Goal: Obtain resource: Download file/media

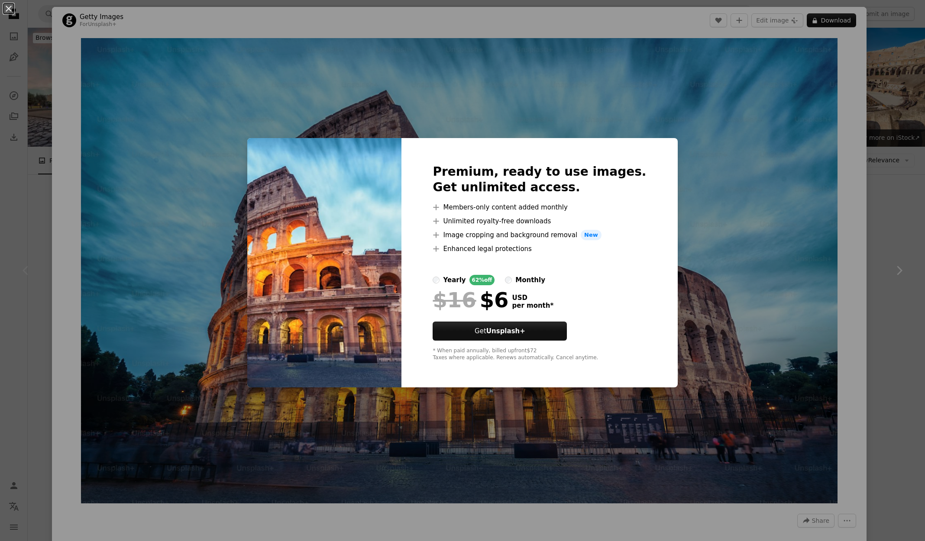
click at [740, 100] on div "An X shape Premium, ready to use images. Get unlimited access. A plus sign Memb…" at bounding box center [462, 270] width 925 height 541
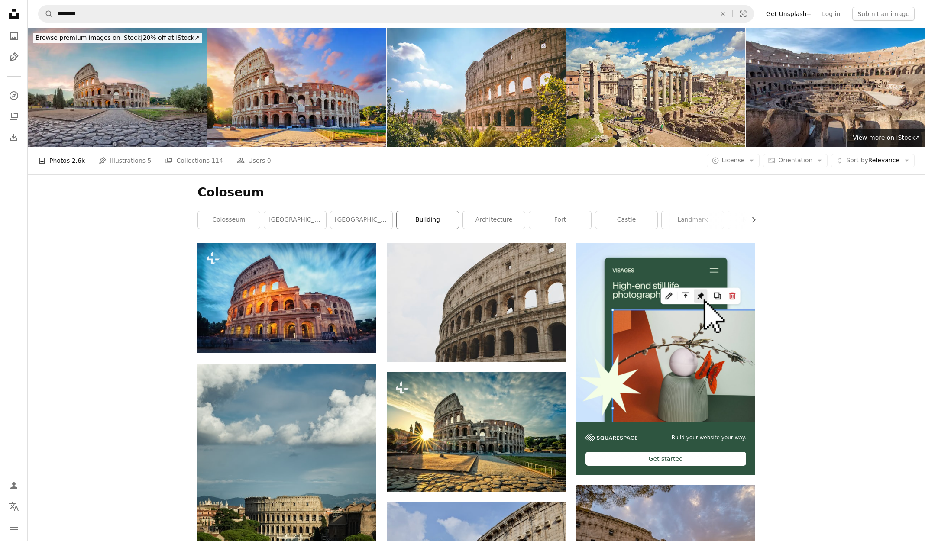
click at [432, 219] on link "building" at bounding box center [428, 219] width 62 height 17
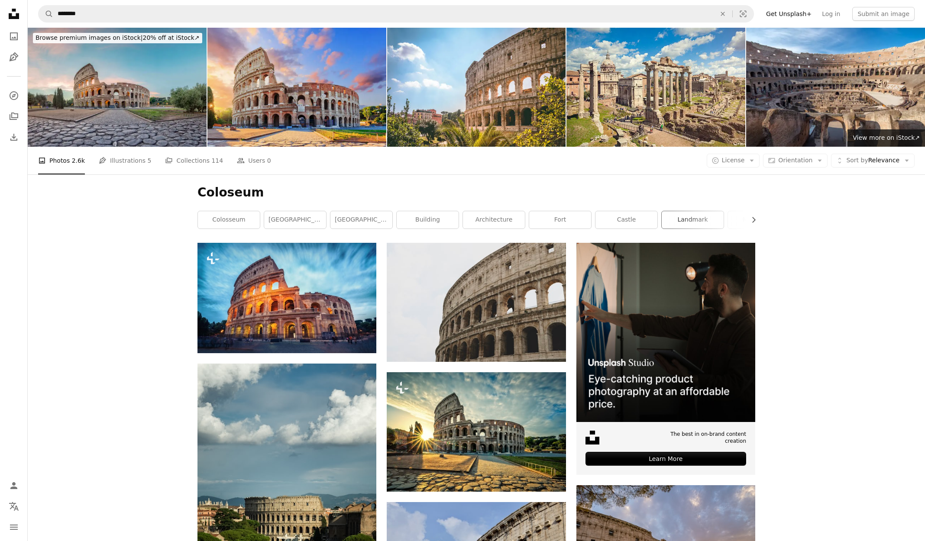
click at [688, 214] on link "landmark" at bounding box center [693, 219] width 62 height 17
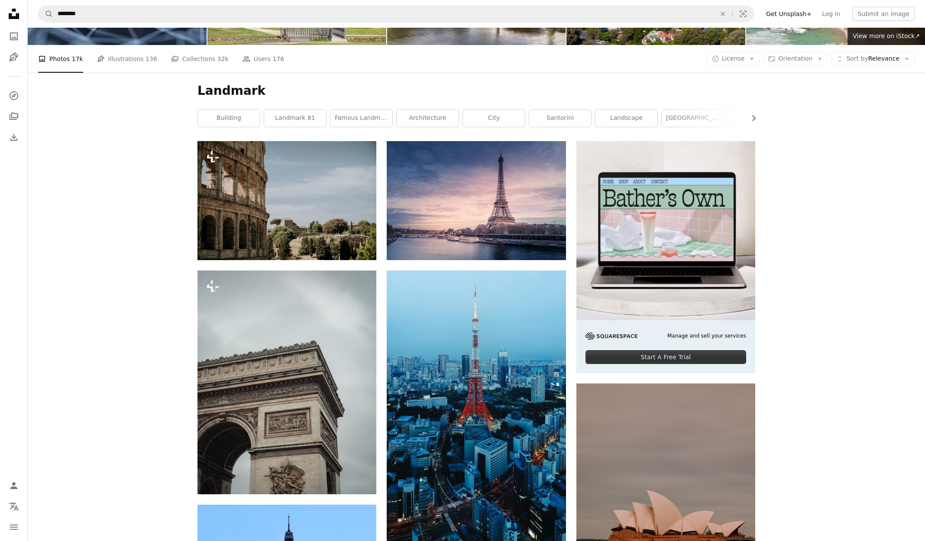
scroll to position [29, 0]
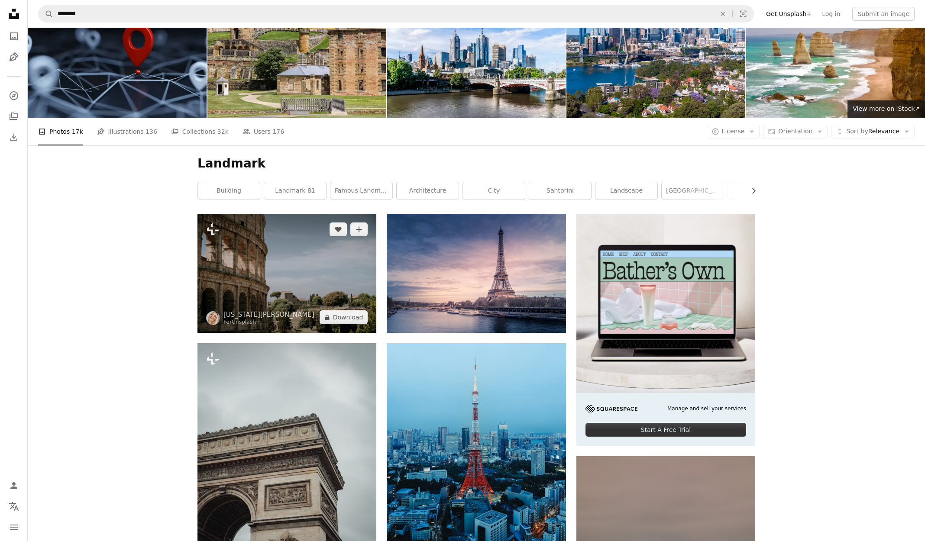
click at [281, 283] on img at bounding box center [286, 273] width 179 height 119
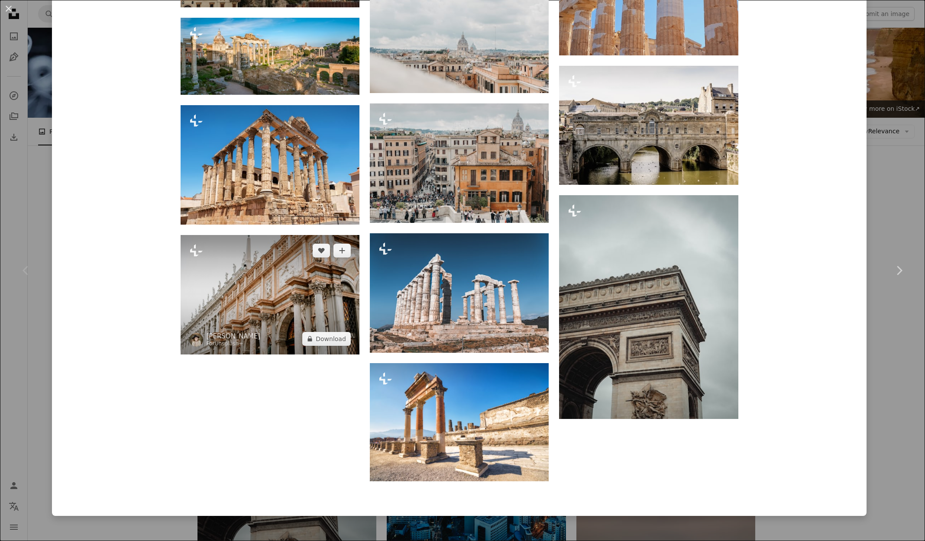
scroll to position [2398, 0]
